Goal: Find specific page/section: Find specific page/section

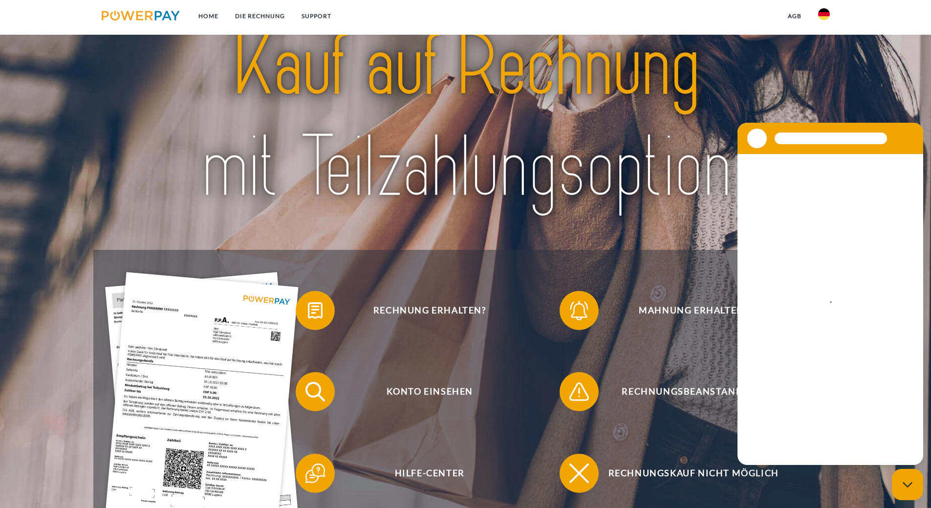
scroll to position [147, 0]
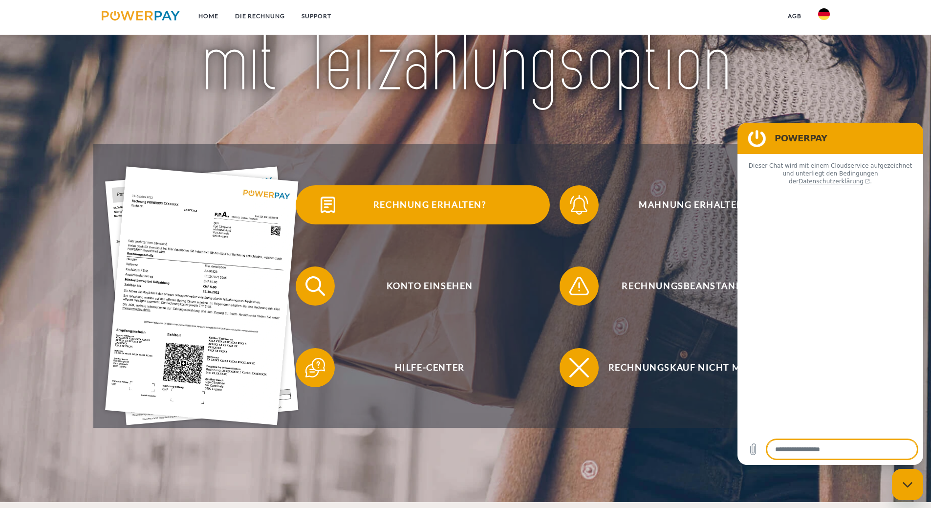
type textarea "*"
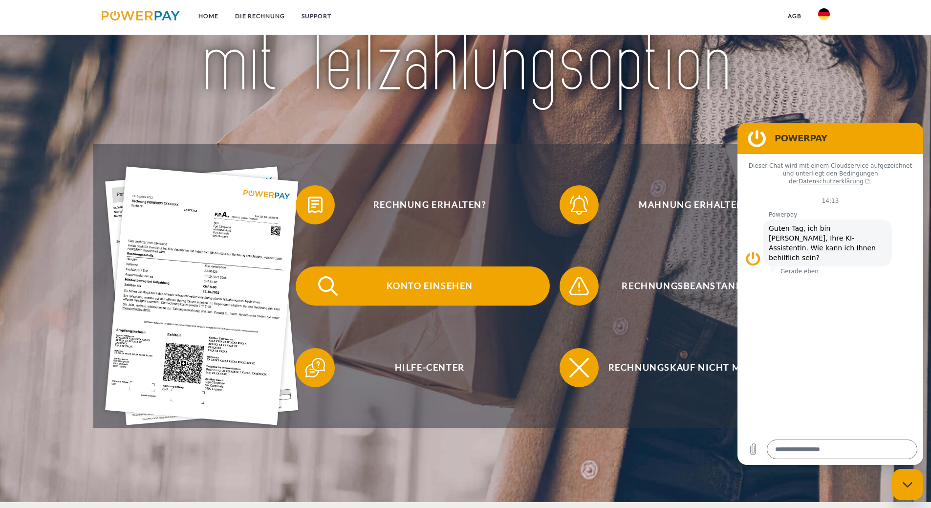
click at [423, 291] on span "Konto einsehen" at bounding box center [429, 285] width 239 height 39
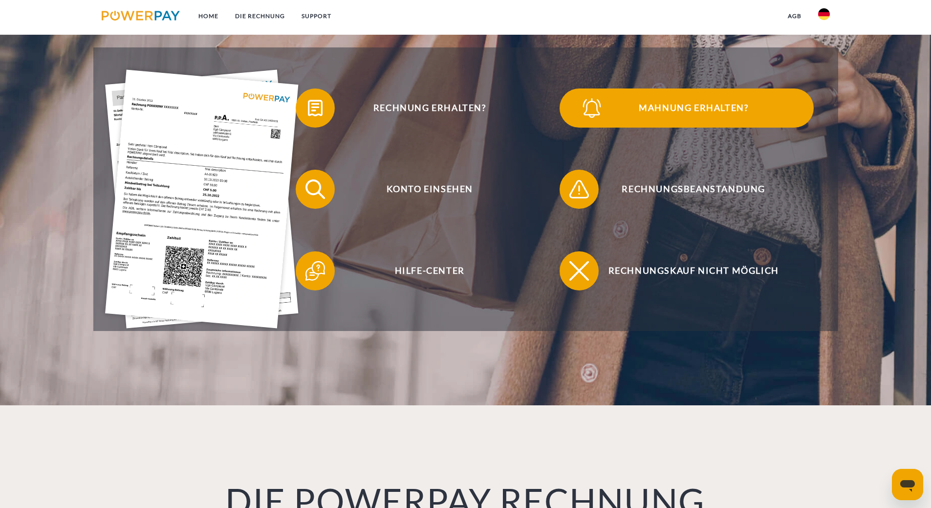
scroll to position [244, 0]
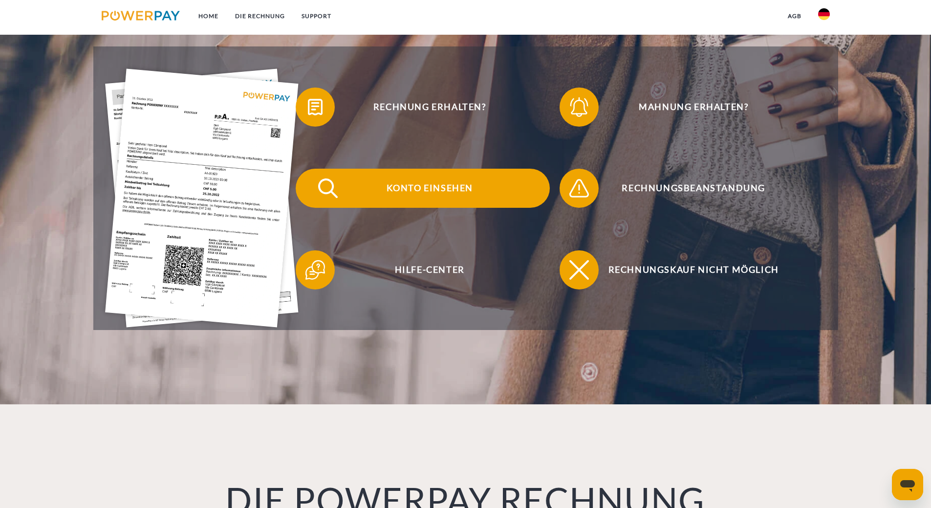
click at [410, 189] on span "Konto einsehen" at bounding box center [429, 188] width 239 height 39
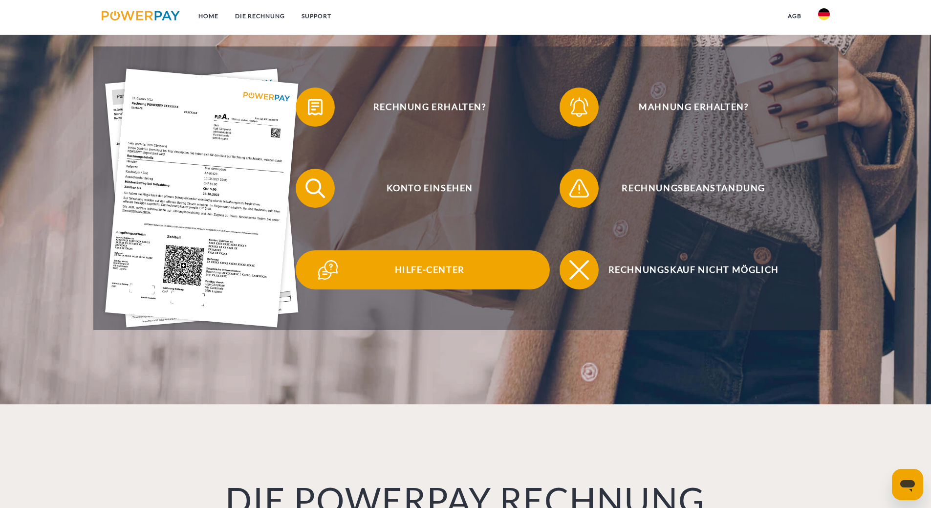
click at [386, 270] on span "Hilfe-Center" at bounding box center [429, 269] width 239 height 39
